Goal: Task Accomplishment & Management: Manage account settings

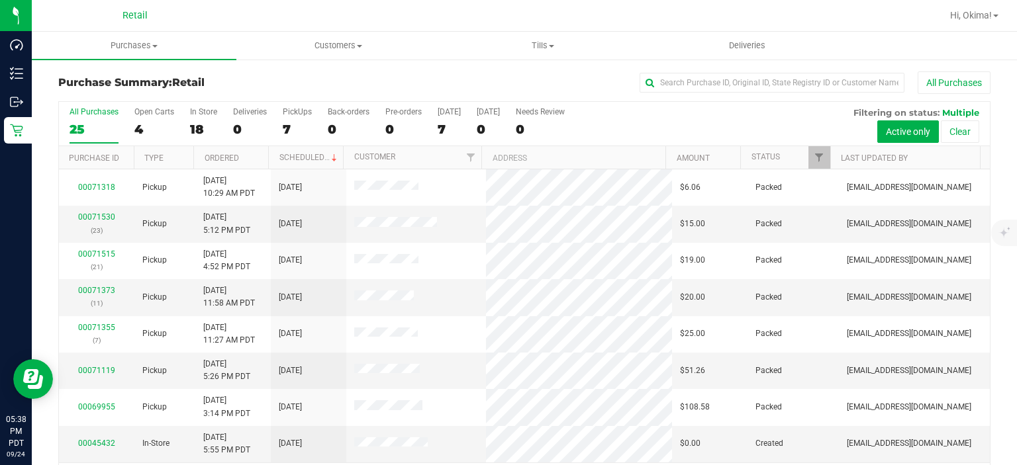
click at [348, 84] on h3 "Purchase Summary: Retail" at bounding box center [213, 83] width 310 height 12
click at [295, 127] on div "7" at bounding box center [297, 129] width 29 height 15
click at [0, 0] on input "PickUps 7" at bounding box center [0, 0] width 0 height 0
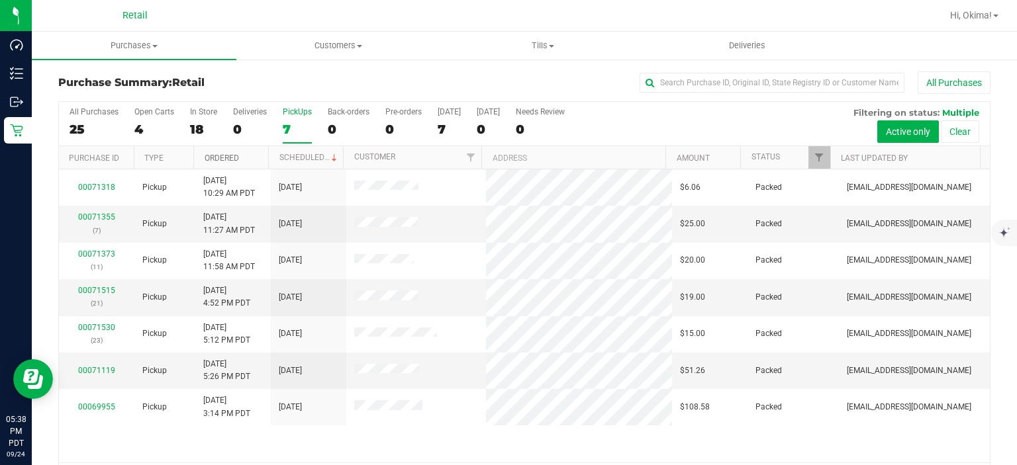
click at [234, 156] on link "Ordered" at bounding box center [222, 158] width 34 height 9
click at [137, 45] on span "Purchases" at bounding box center [134, 46] width 205 height 12
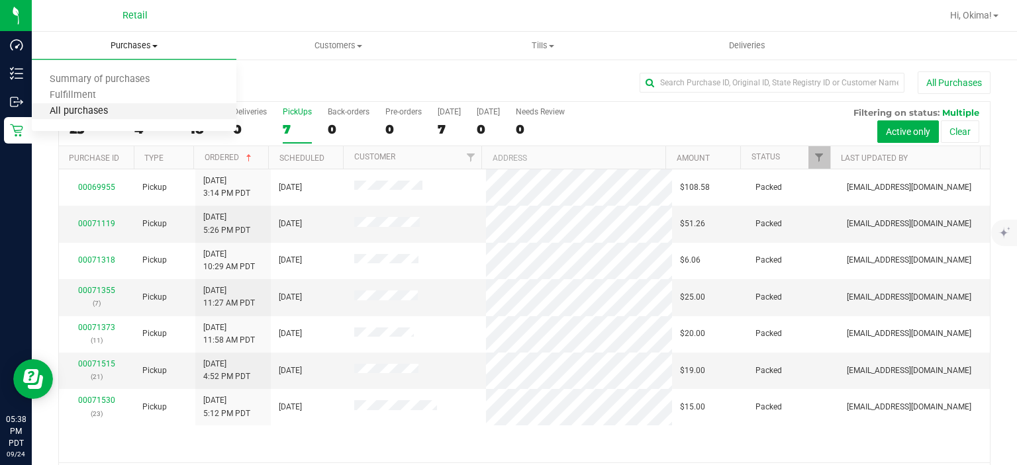
click at [99, 116] on span "All purchases" at bounding box center [79, 111] width 94 height 11
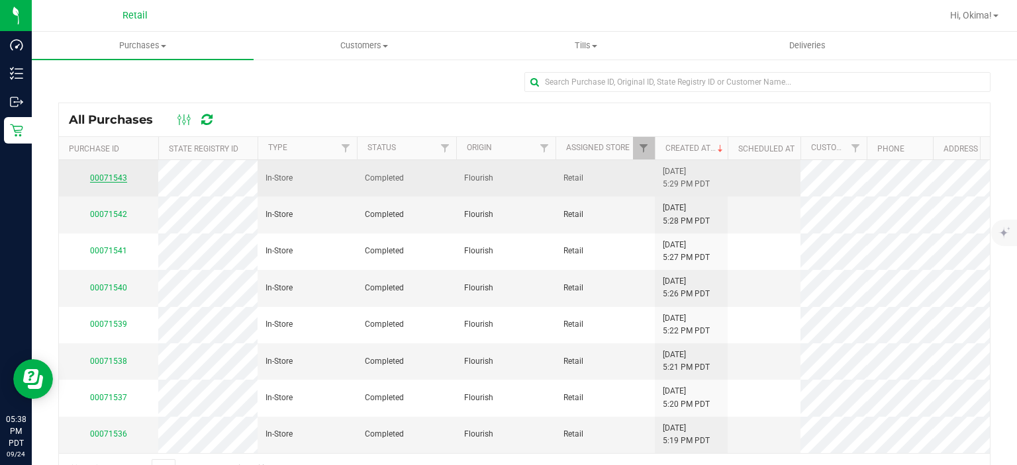
click at [115, 176] on link "00071543" at bounding box center [108, 177] width 37 height 9
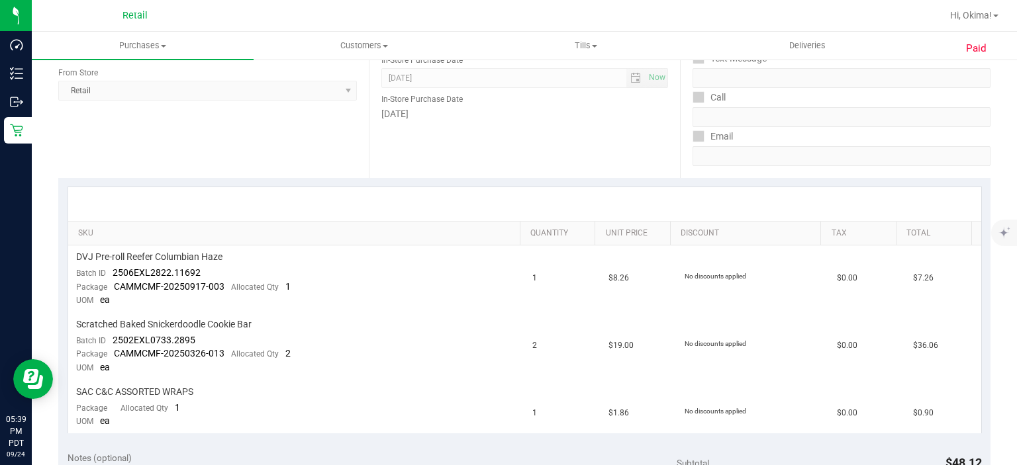
scroll to position [189, 0]
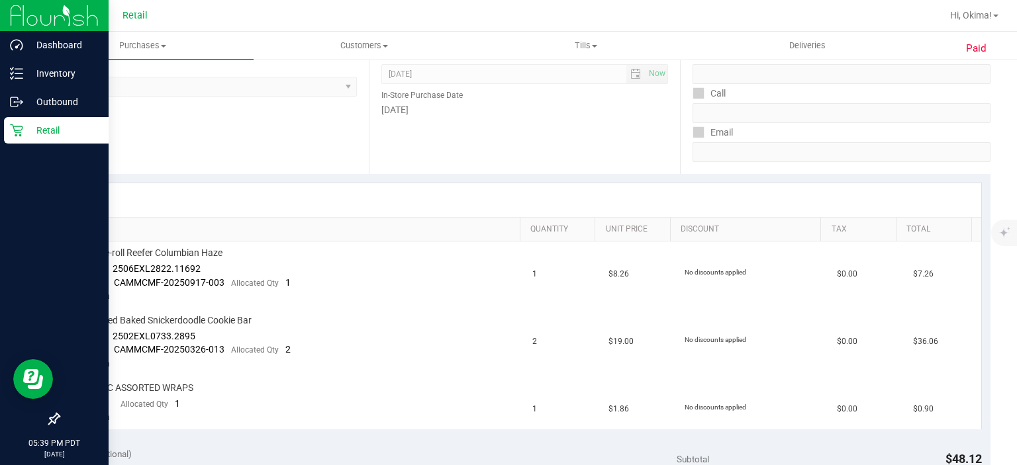
click at [5, 128] on div "Retail" at bounding box center [56, 130] width 105 height 26
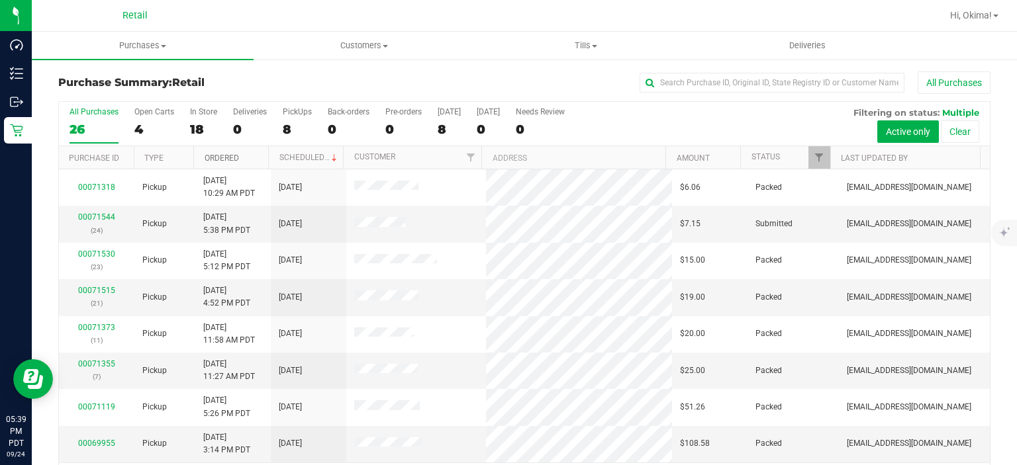
click at [225, 154] on link "Ordered" at bounding box center [222, 158] width 34 height 9
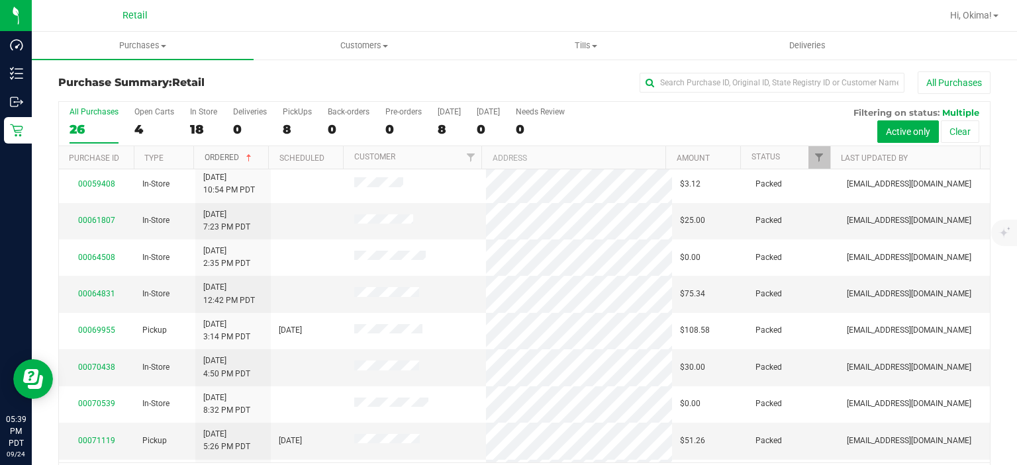
scroll to position [322, 0]
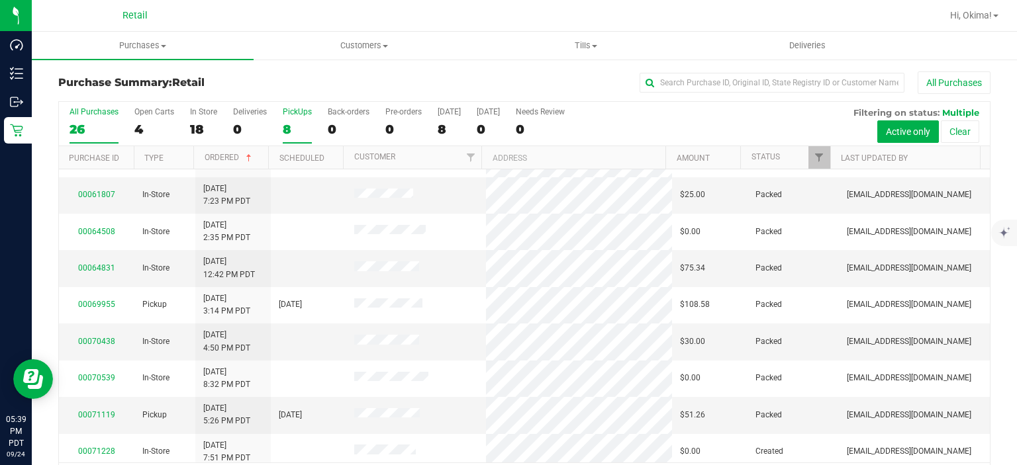
click at [296, 125] on div "8" at bounding box center [297, 129] width 29 height 15
click at [0, 0] on input "PickUps 8" at bounding box center [0, 0] width 0 height 0
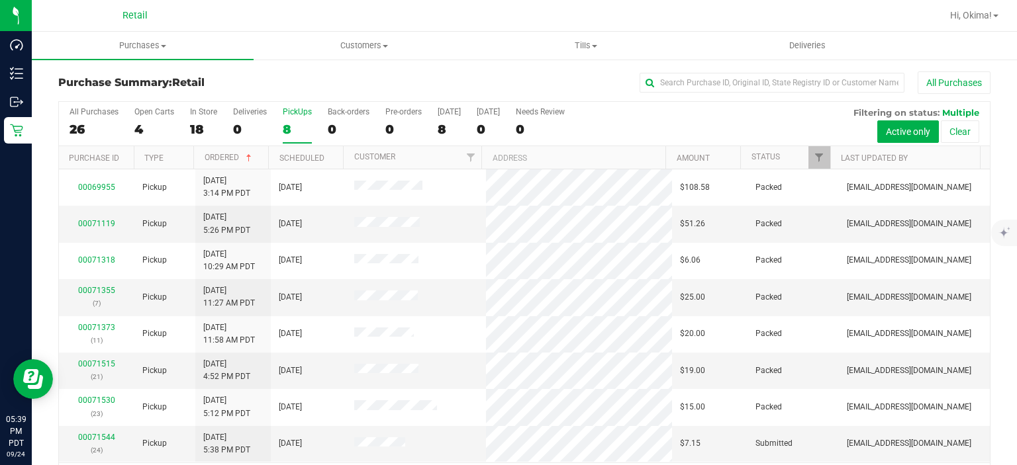
scroll to position [41, 0]
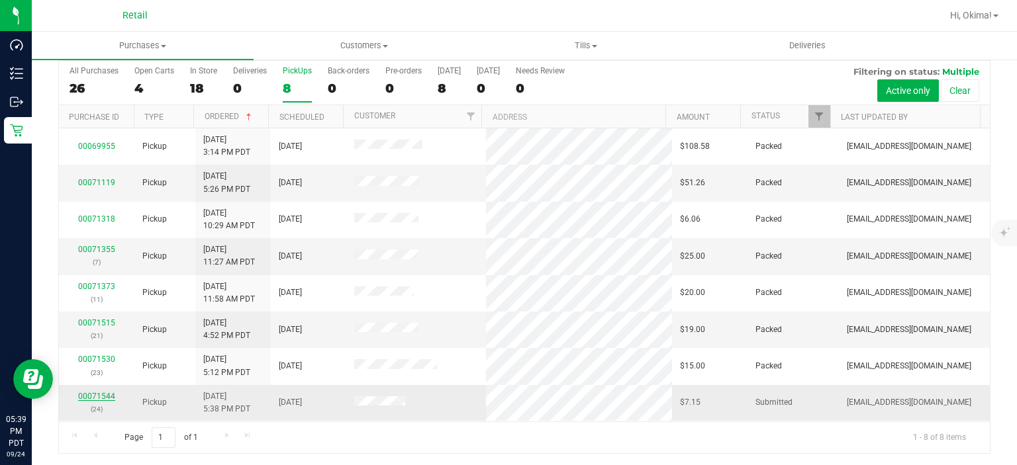
click at [103, 395] on link "00071544" at bounding box center [96, 396] width 37 height 9
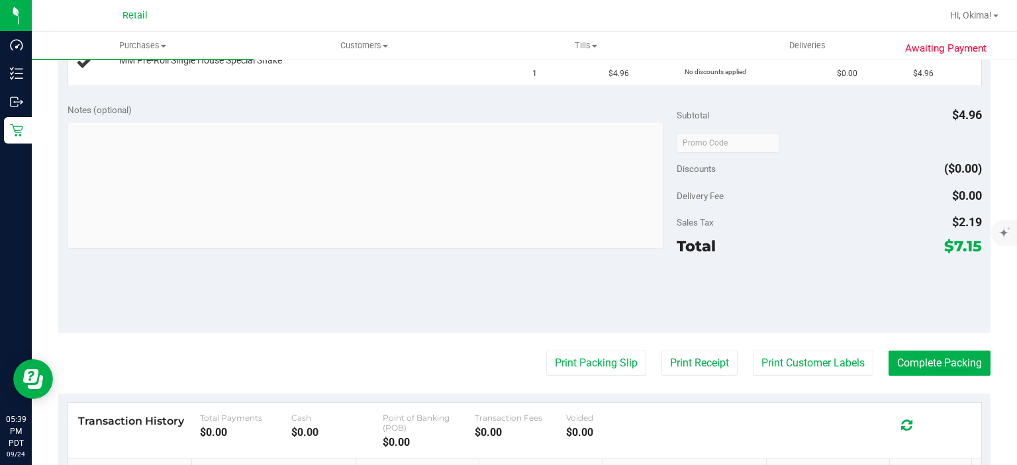
scroll to position [379, 0]
click at [571, 362] on button "Print Packing Slip" at bounding box center [596, 362] width 100 height 25
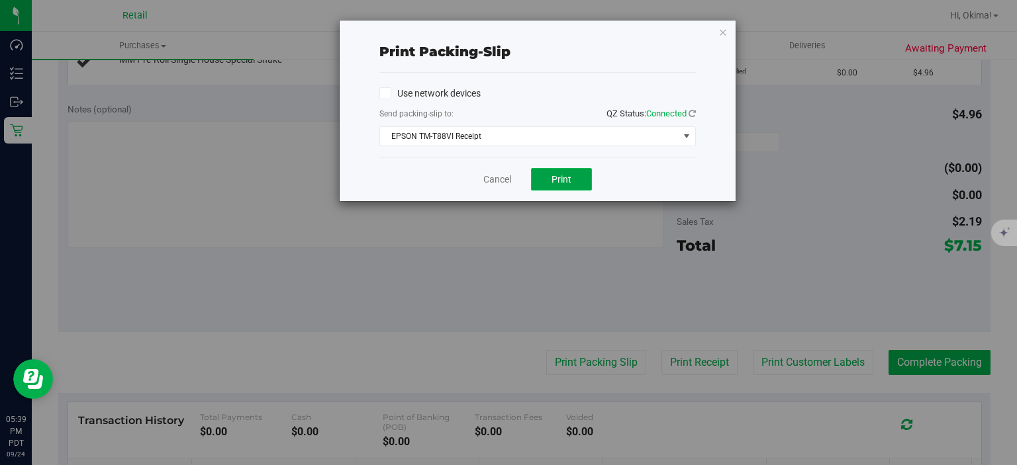
click at [577, 179] on button "Print" at bounding box center [561, 179] width 61 height 23
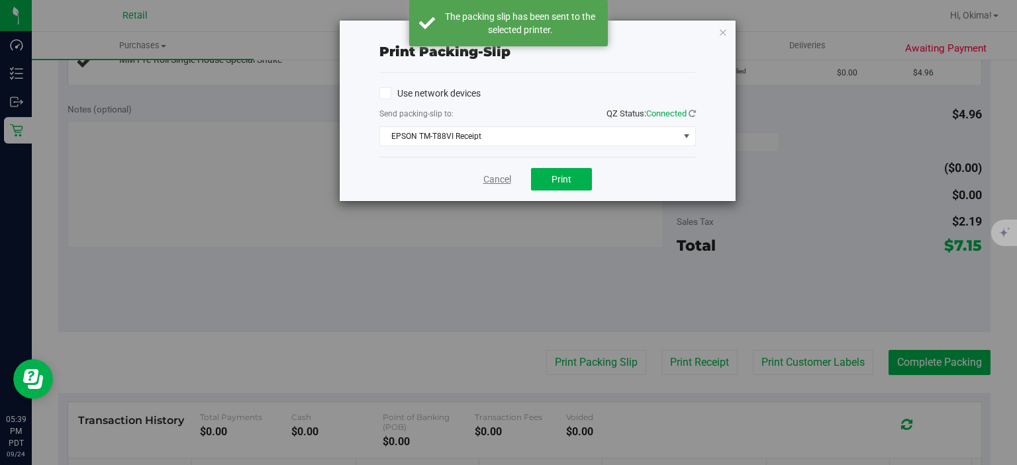
click at [483, 178] on link "Cancel" at bounding box center [497, 180] width 28 height 14
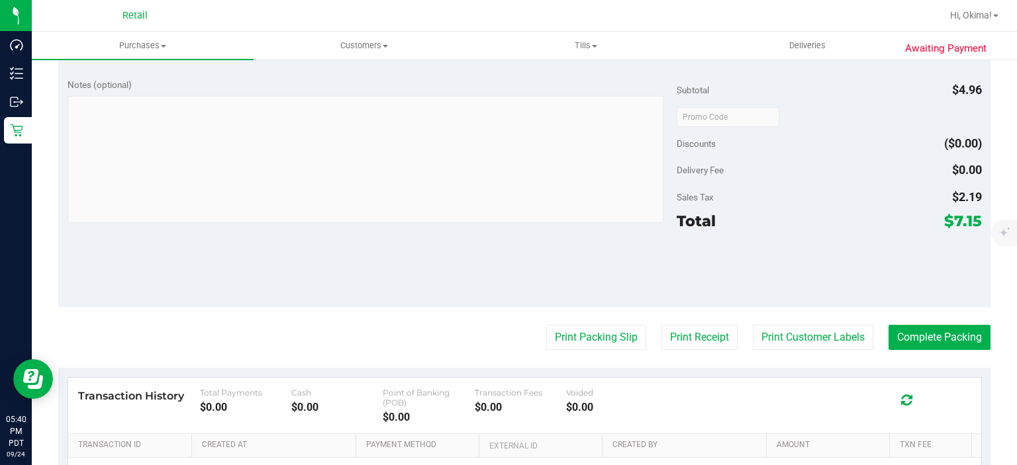
scroll to position [517, 0]
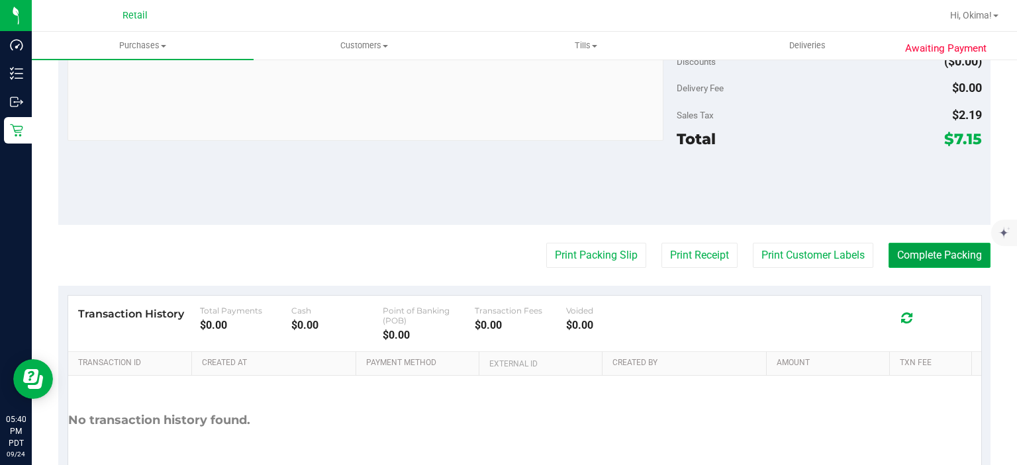
click at [953, 257] on button "Complete Packing" at bounding box center [939, 255] width 102 height 25
